Goal: Information Seeking & Learning: Learn about a topic

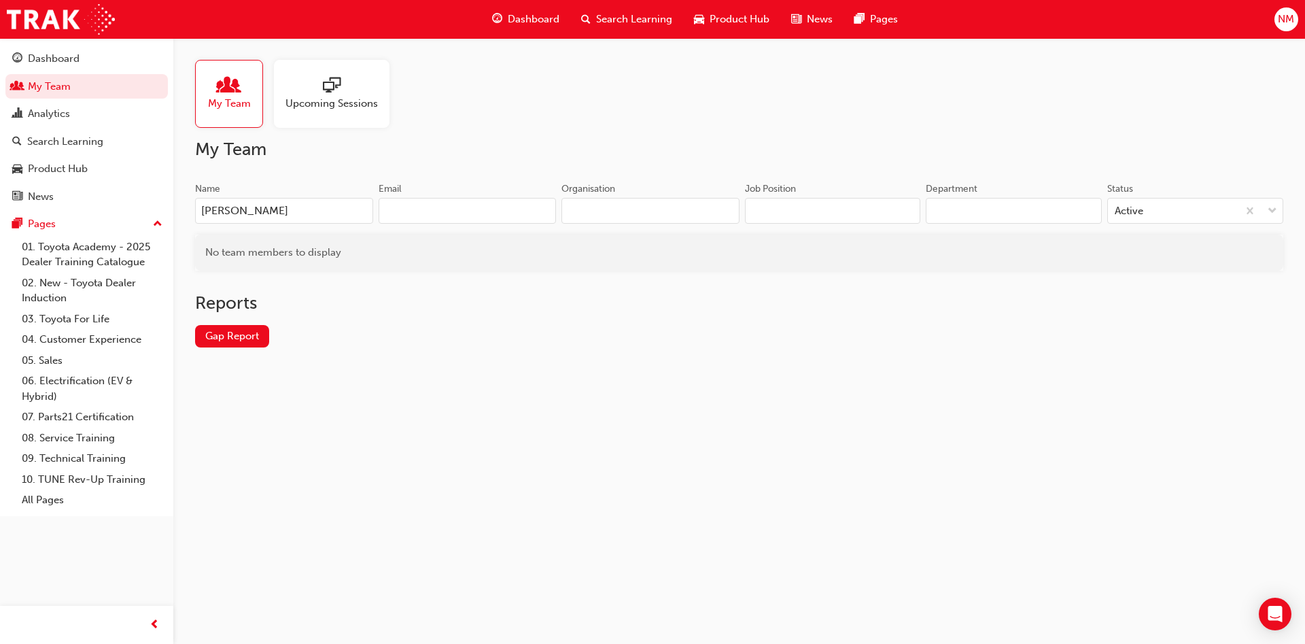
click at [597, 21] on span "Search Learning" at bounding box center [634, 20] width 76 height 16
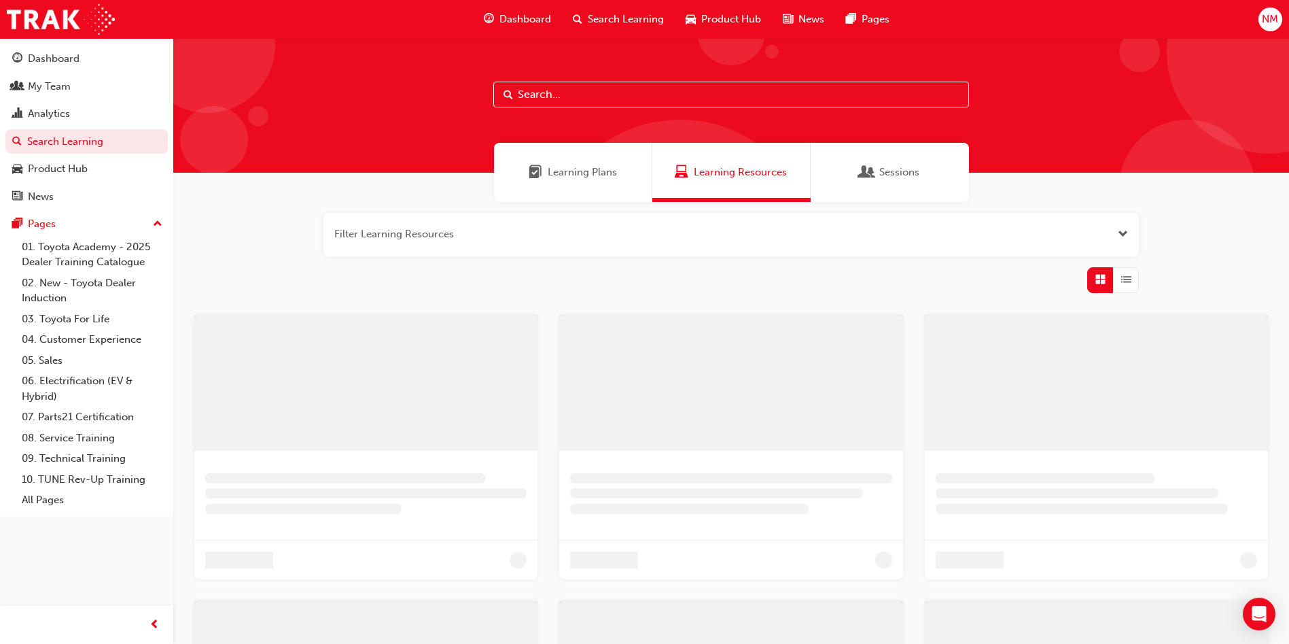
click at [589, 94] on input "text" at bounding box center [731, 95] width 476 height 26
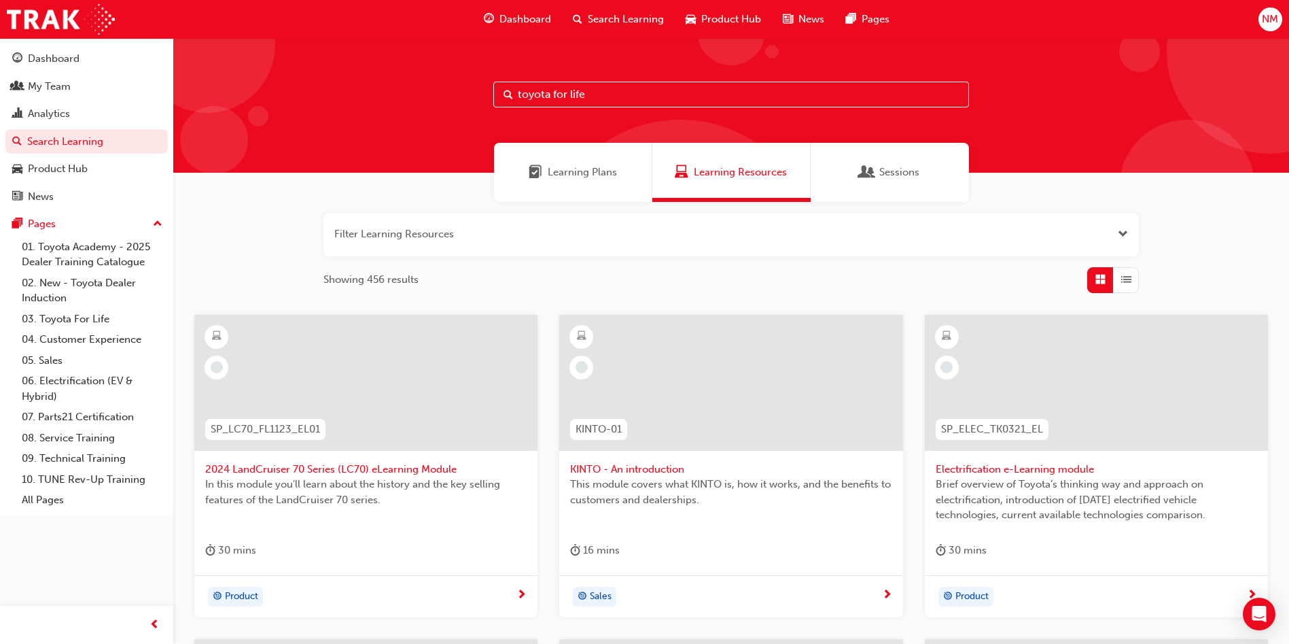
type input "toyota for life"
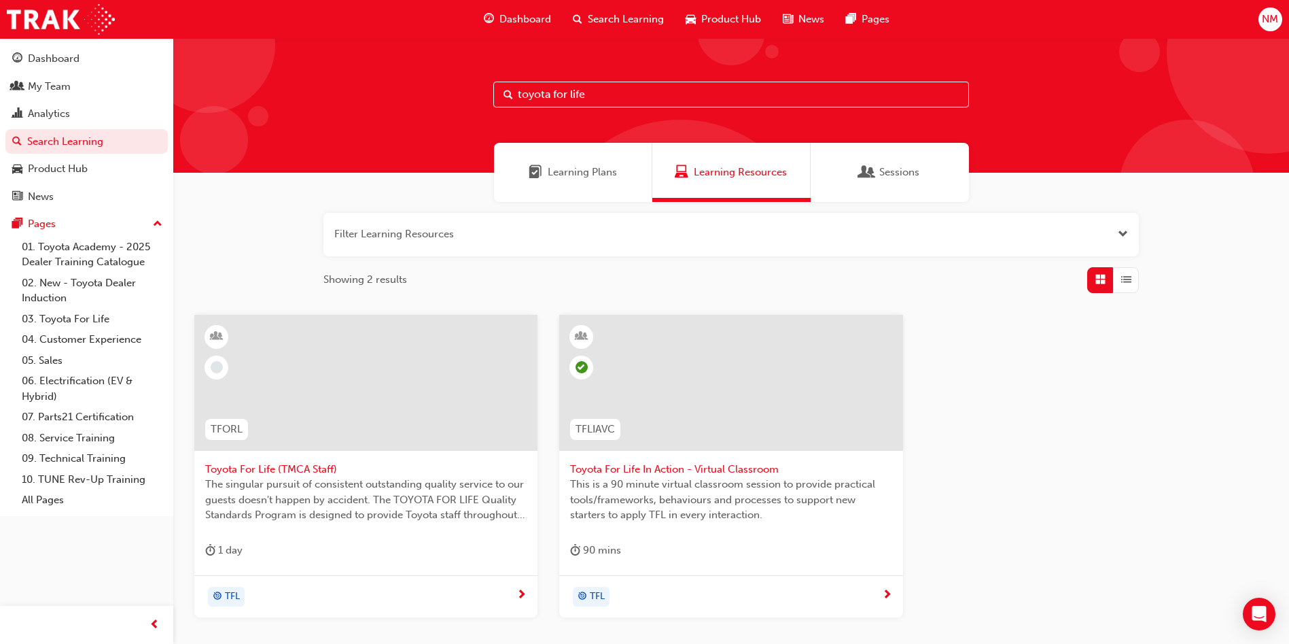
click at [655, 470] on span "Toyota For Life In Action - Virtual Classroom" at bounding box center [730, 469] width 321 height 16
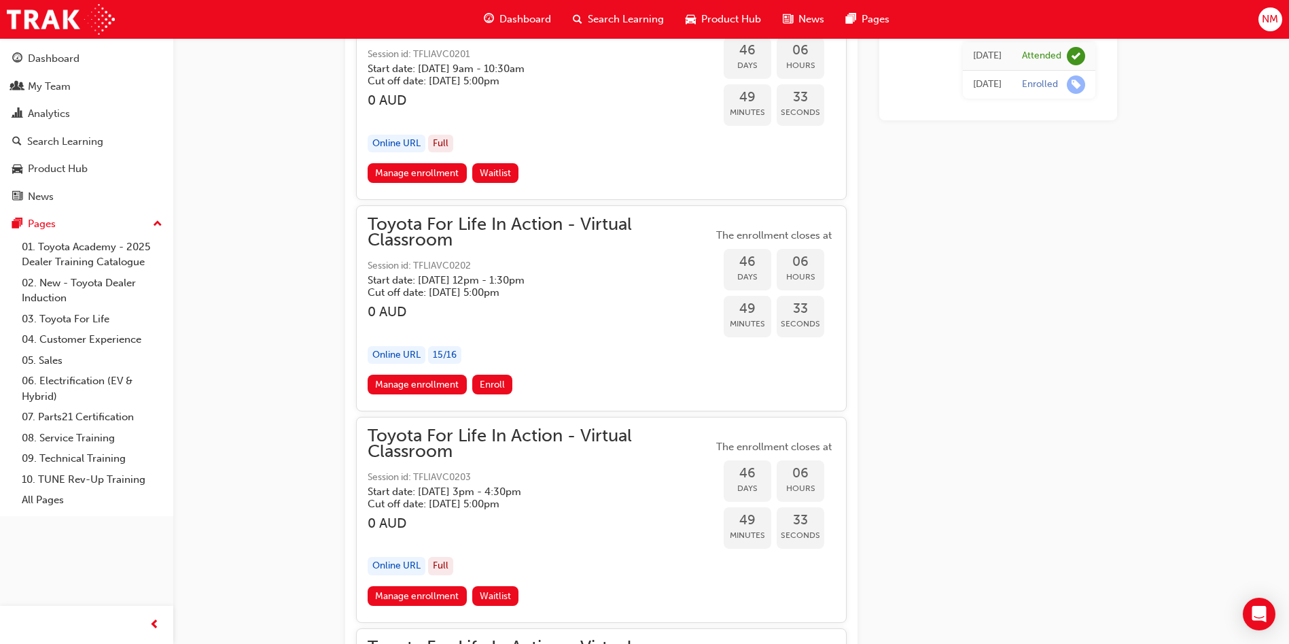
scroll to position [11247, 0]
